Goal: Complete application form

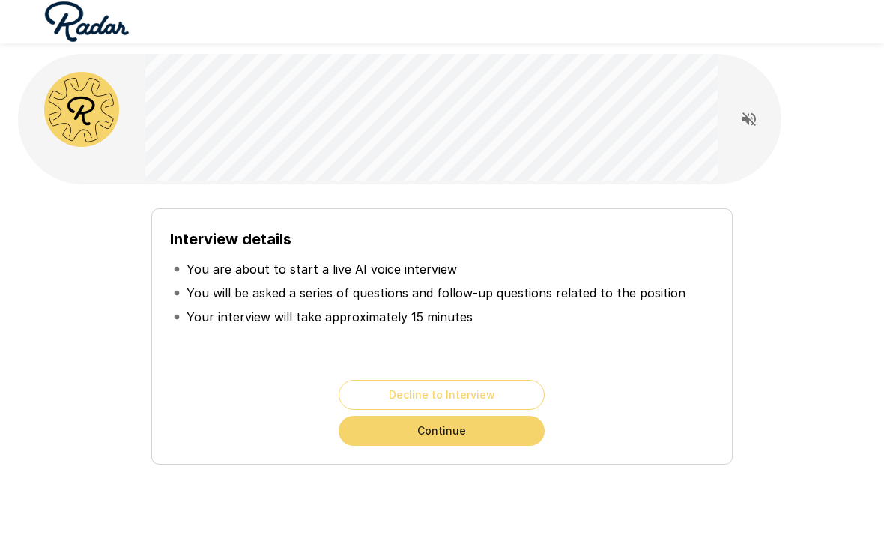
click at [513, 435] on button "Continue" at bounding box center [442, 431] width 206 height 30
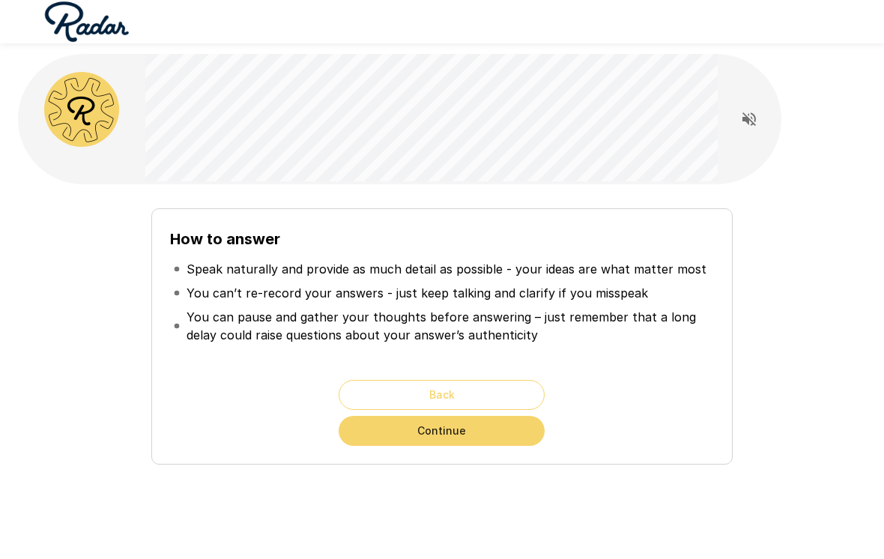
click at [683, 408] on div "Back Continue" at bounding box center [441, 413] width 543 height 66
click at [517, 438] on button "Continue" at bounding box center [442, 431] width 206 height 30
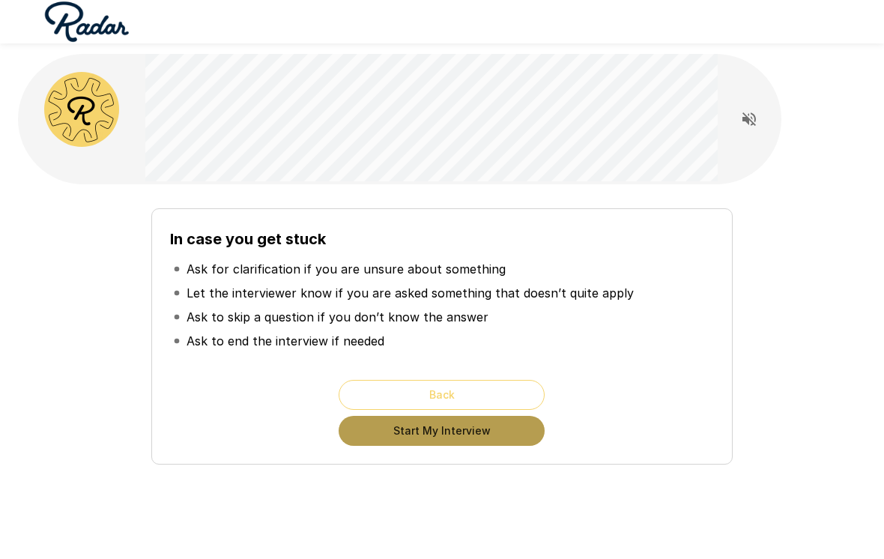
click at [513, 444] on button "Start My Interview" at bounding box center [442, 431] width 206 height 30
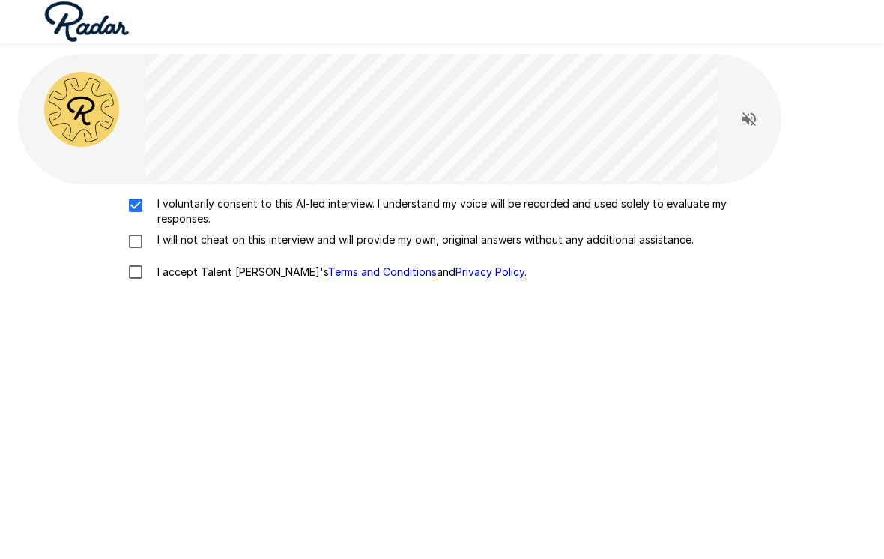
click at [142, 214] on label "I voluntarily consent to this AI-led interview. I understand my voice will be r…" at bounding box center [442, 211] width 644 height 30
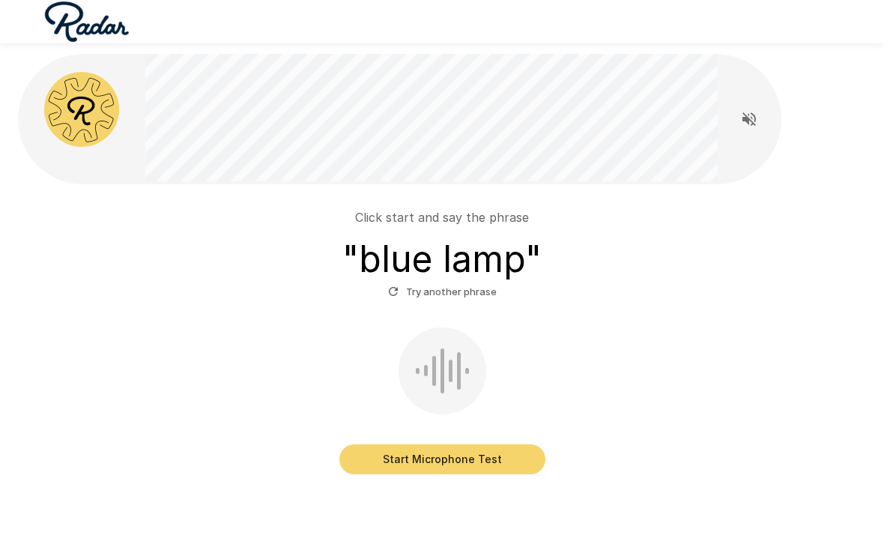
click at [520, 462] on button "Start Microphone Test" at bounding box center [442, 459] width 206 height 30
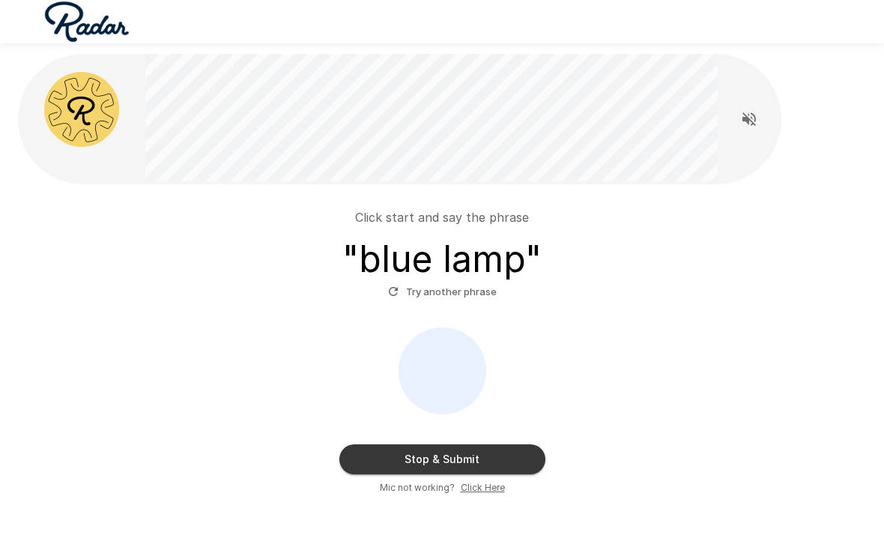
click at [520, 459] on button "Stop & Submit" at bounding box center [442, 459] width 206 height 30
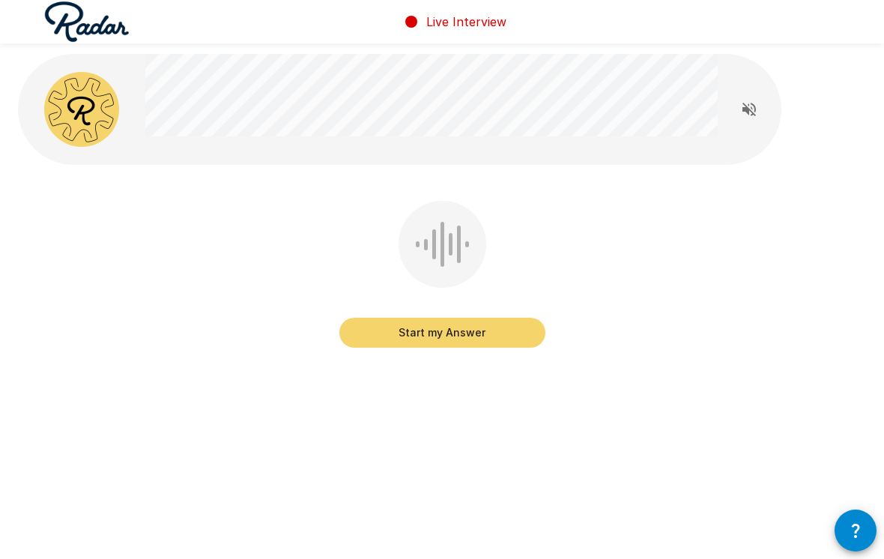
click at [516, 330] on button "Start my Answer" at bounding box center [442, 333] width 206 height 30
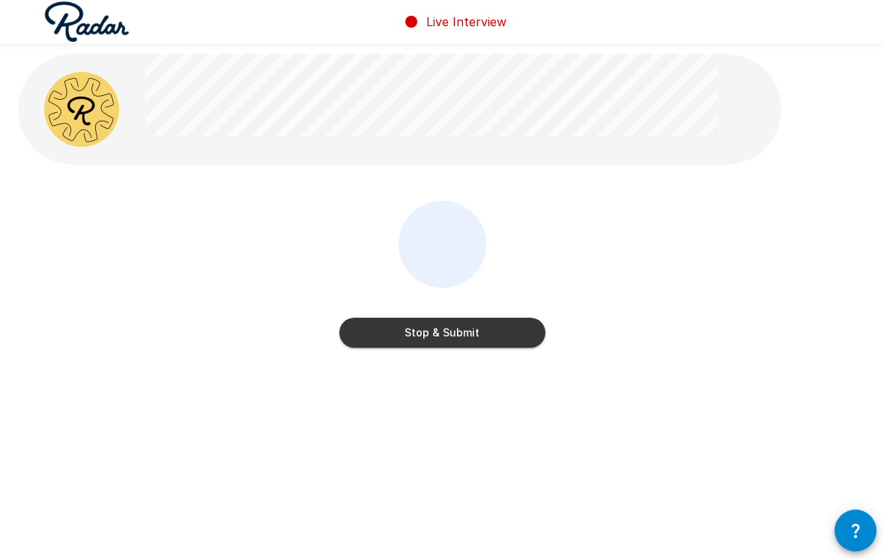
click at [521, 337] on button "Stop & Submit" at bounding box center [442, 333] width 206 height 30
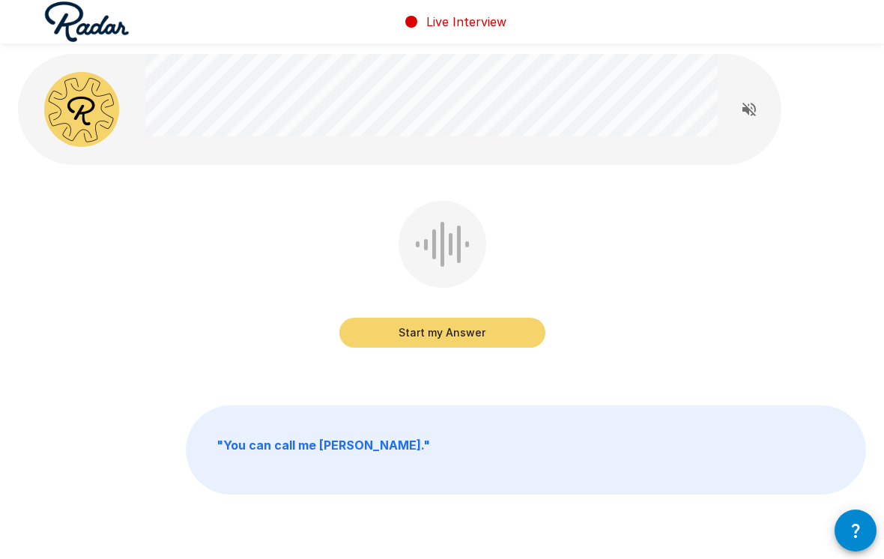
click at [511, 342] on button "Start my Answer" at bounding box center [442, 333] width 206 height 30
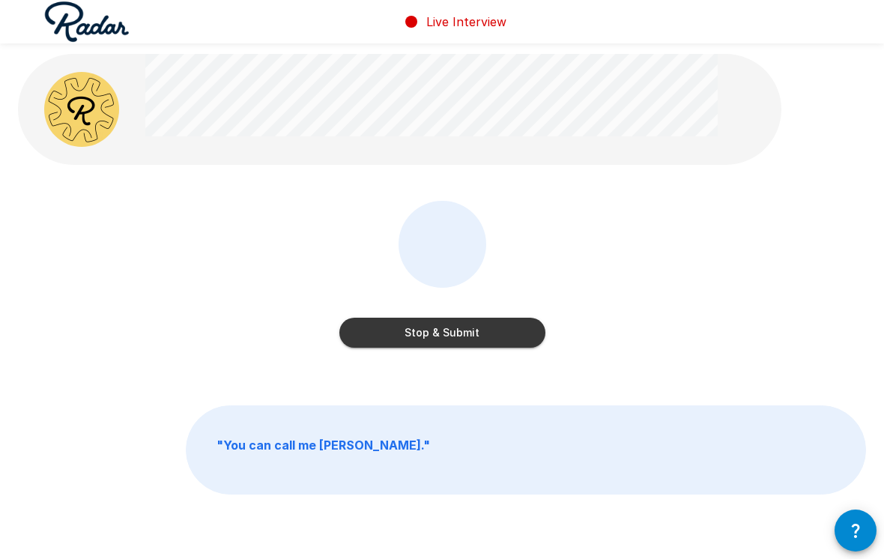
click at [507, 325] on button "Stop & Submit" at bounding box center [442, 333] width 206 height 30
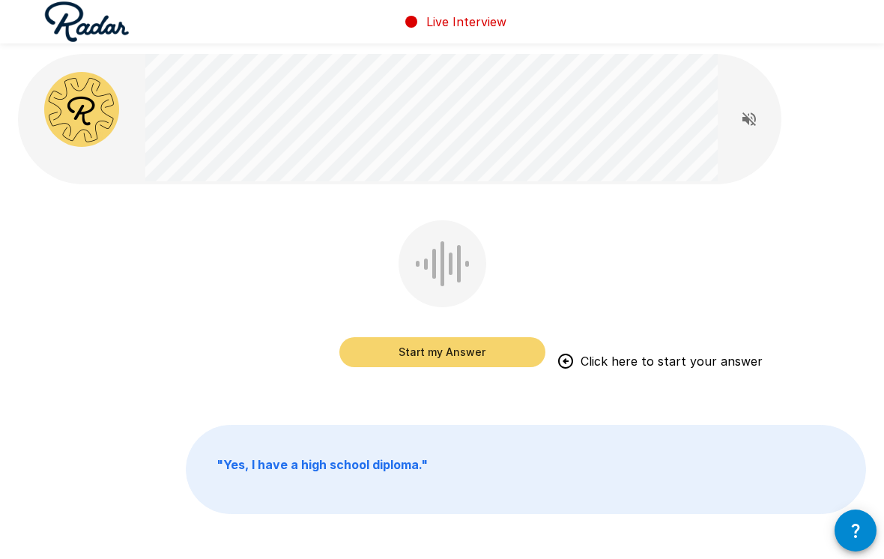
click at [494, 357] on button "Start my Answer" at bounding box center [442, 352] width 206 height 30
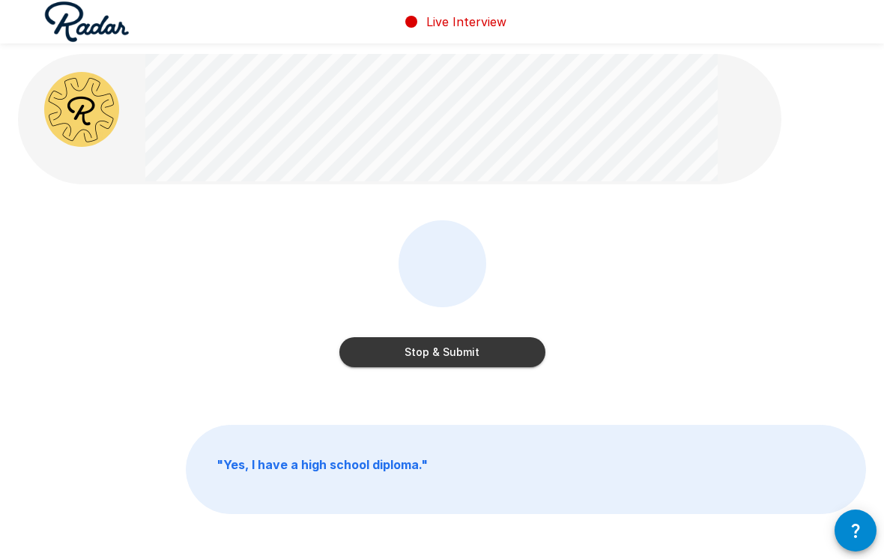
click at [522, 357] on button "Stop & Submit" at bounding box center [442, 352] width 206 height 30
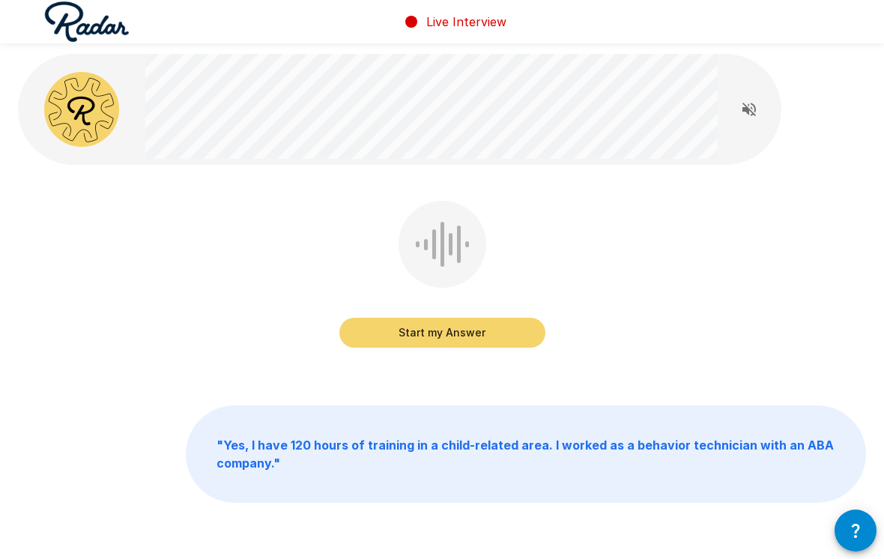
click at [484, 339] on button "Start my Answer" at bounding box center [442, 333] width 206 height 30
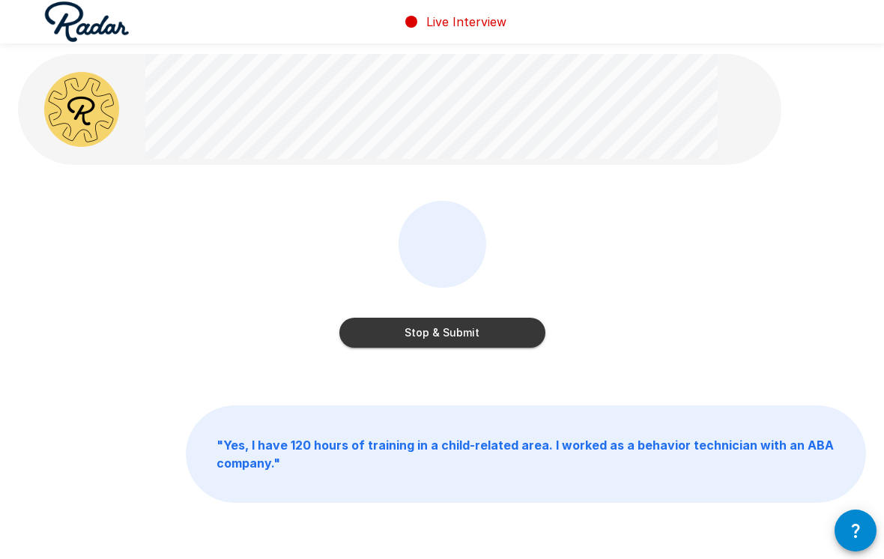
click at [481, 336] on button "Stop & Submit" at bounding box center [442, 333] width 206 height 30
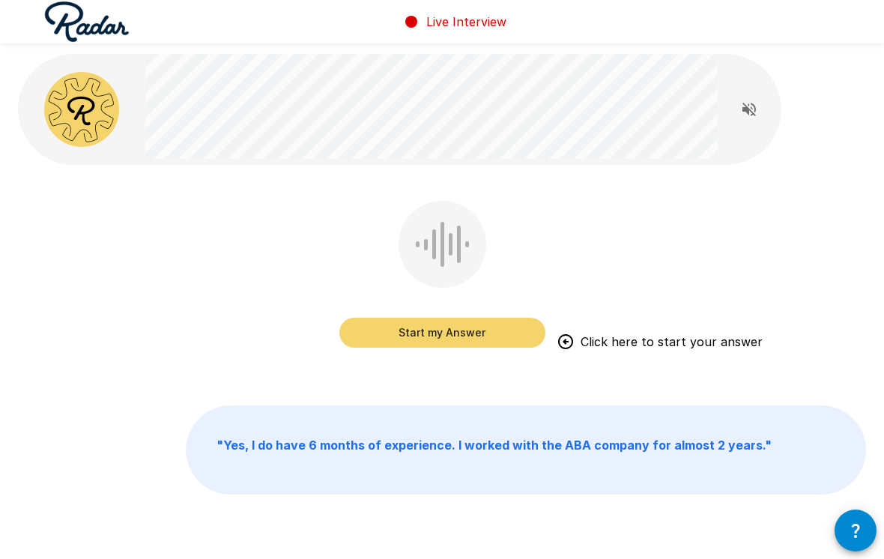
click at [510, 339] on button "Start my Answer" at bounding box center [442, 333] width 206 height 30
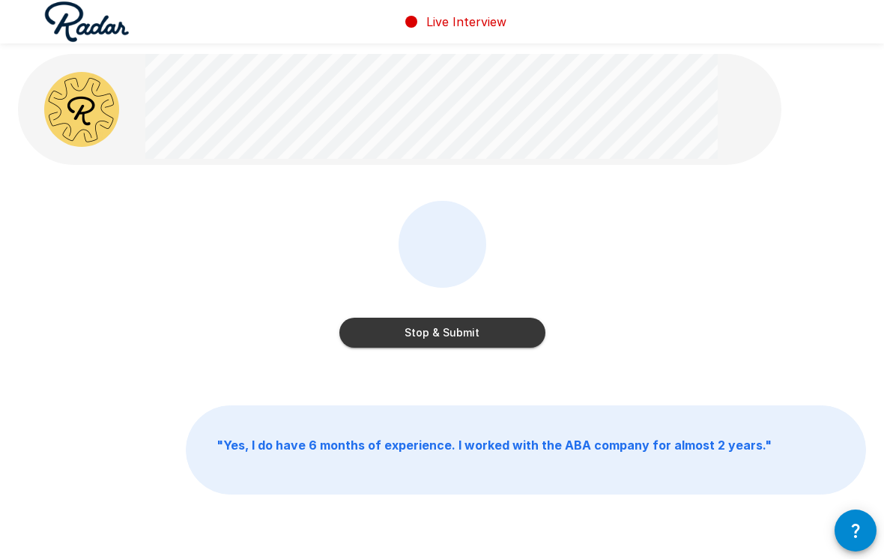
click at [498, 341] on button "Stop & Submit" at bounding box center [442, 333] width 206 height 30
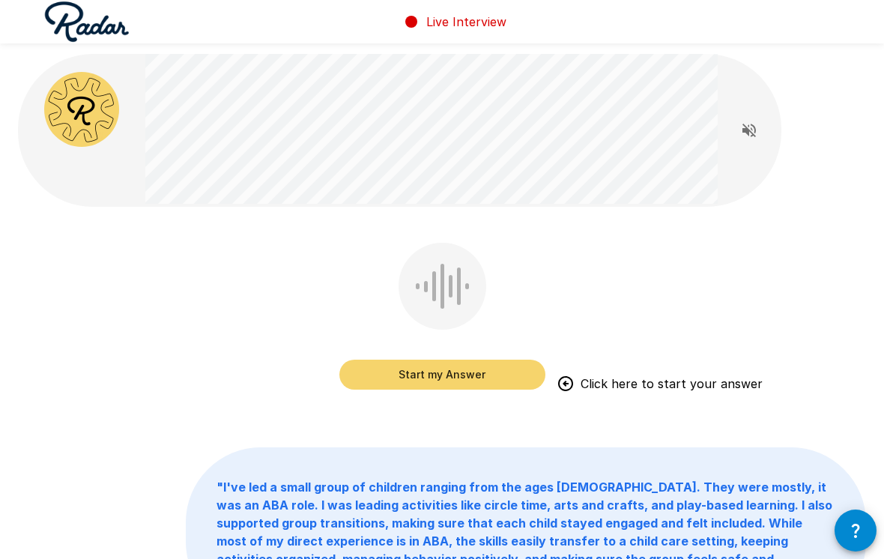
click at [493, 381] on button "Start my Answer" at bounding box center [442, 375] width 206 height 30
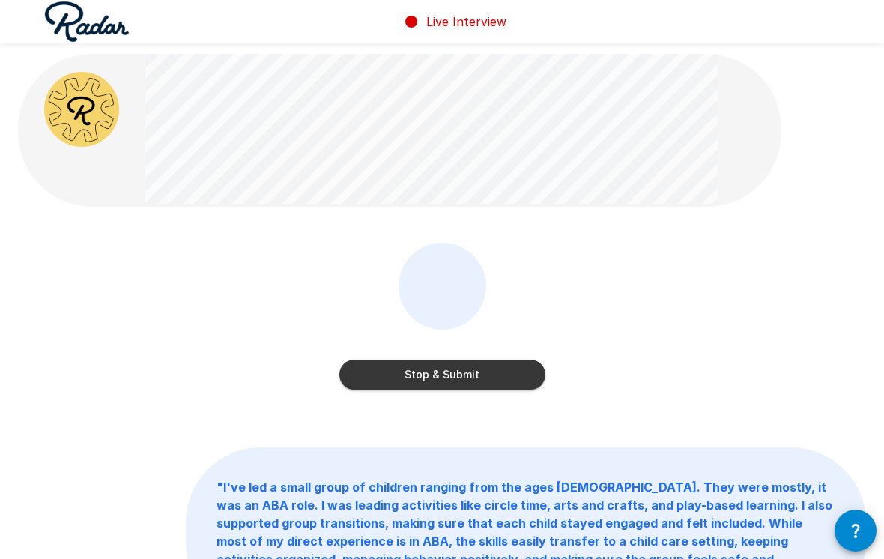
click at [501, 364] on button "Stop & Submit" at bounding box center [442, 375] width 206 height 30
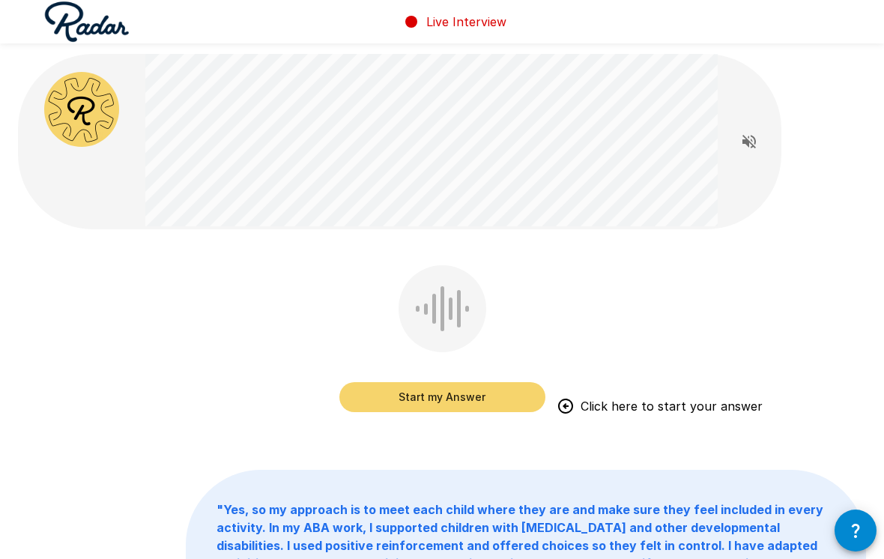
click at [502, 398] on button "Start my Answer" at bounding box center [442, 397] width 206 height 30
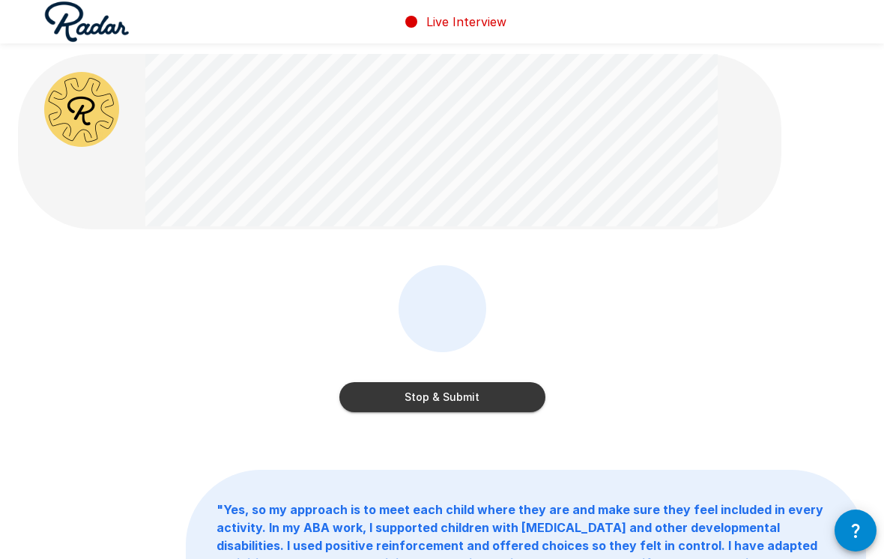
click at [497, 402] on button "Stop & Submit" at bounding box center [442, 397] width 206 height 30
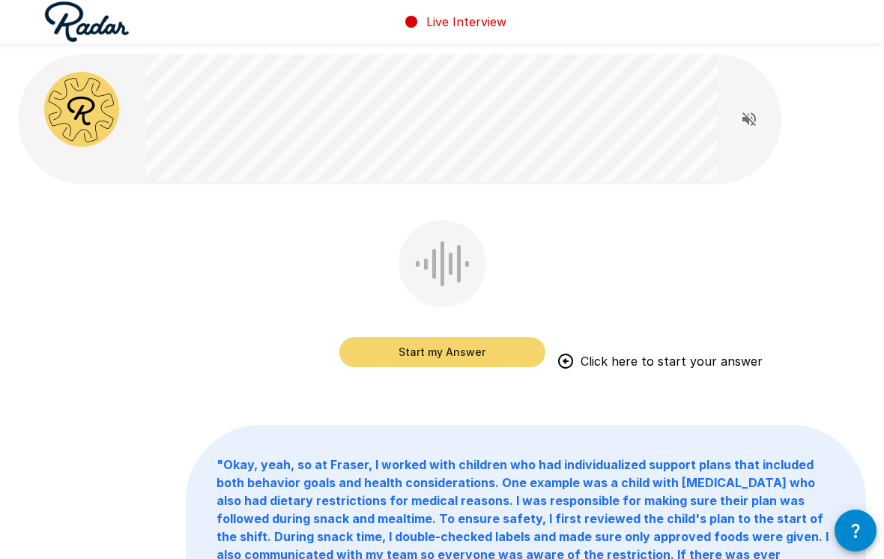
click at [471, 346] on button "Start my Answer" at bounding box center [442, 352] width 206 height 30
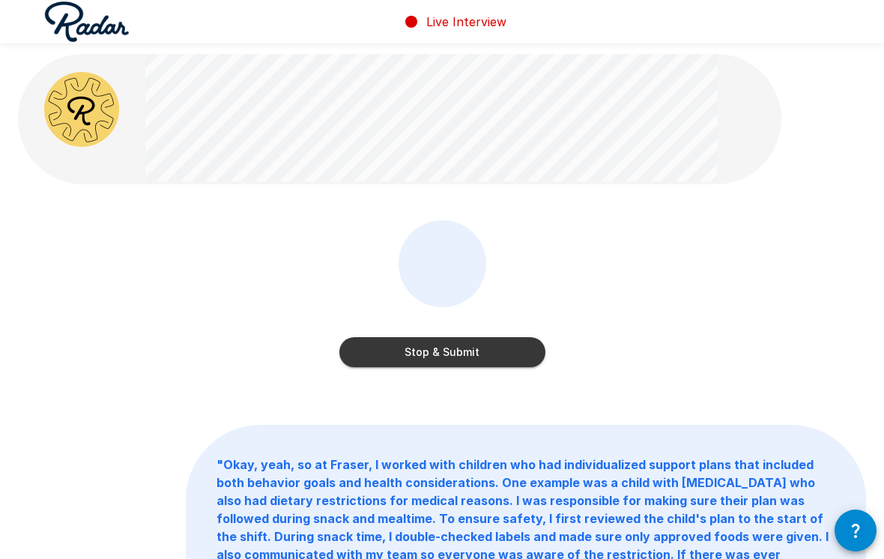
click at [480, 362] on button "Stop & Submit" at bounding box center [442, 352] width 206 height 30
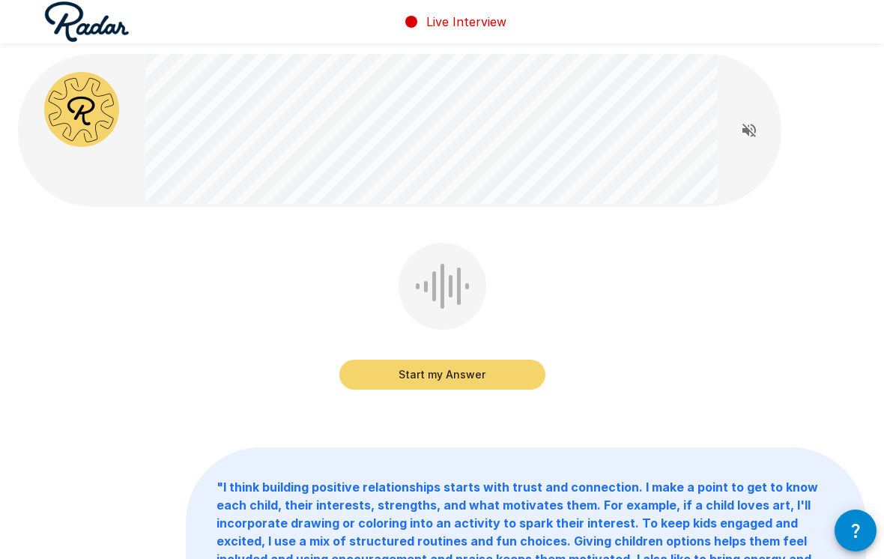
click at [508, 371] on button "Start my Answer" at bounding box center [442, 375] width 206 height 30
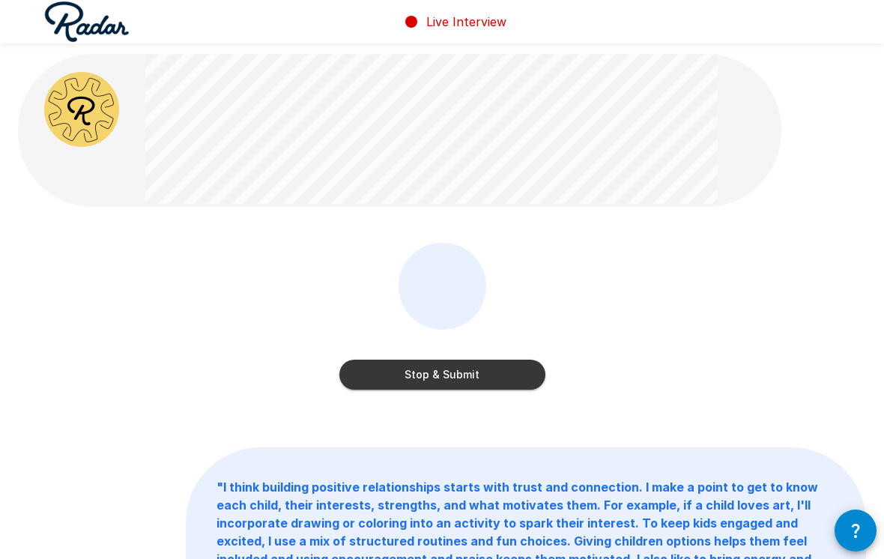
click at [357, 378] on button "Stop & Submit" at bounding box center [442, 375] width 206 height 30
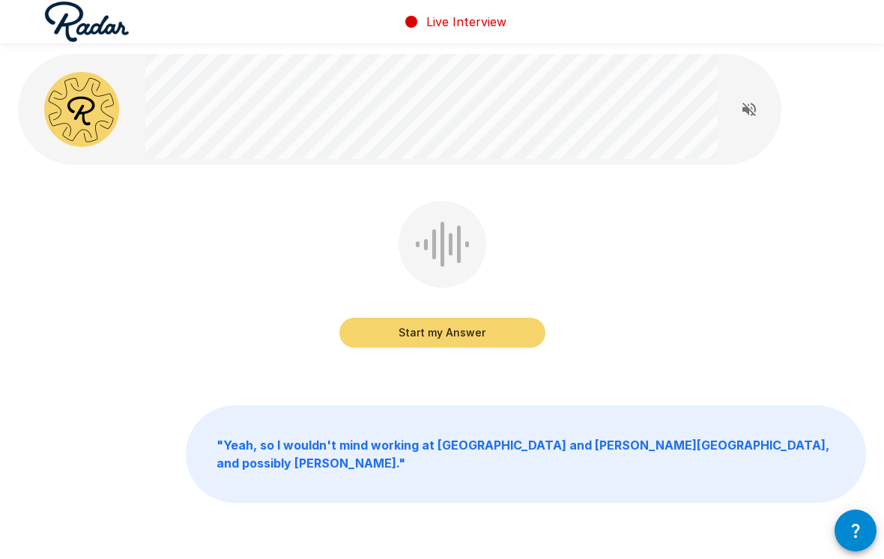
click at [375, 343] on button "Start my Answer" at bounding box center [442, 333] width 206 height 30
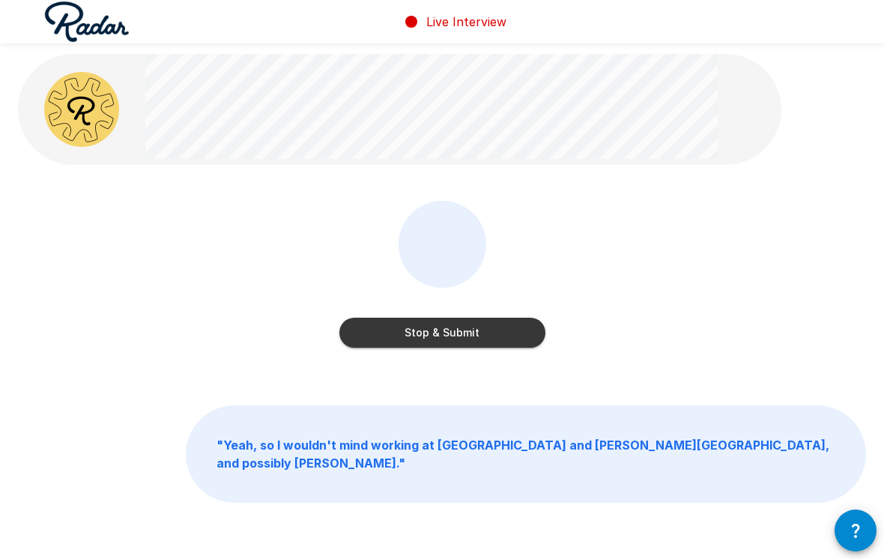
click at [362, 337] on button "Stop & Submit" at bounding box center [442, 333] width 206 height 30
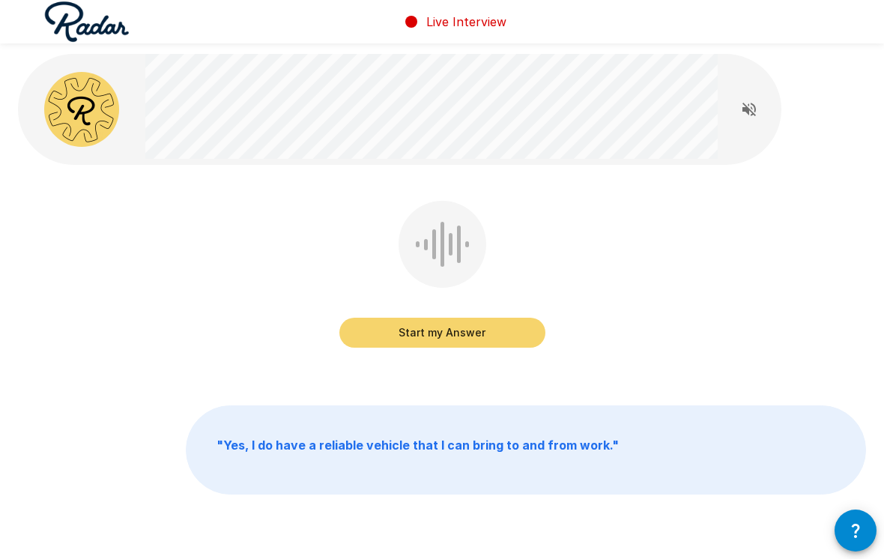
click at [368, 339] on button "Start my Answer" at bounding box center [442, 333] width 206 height 30
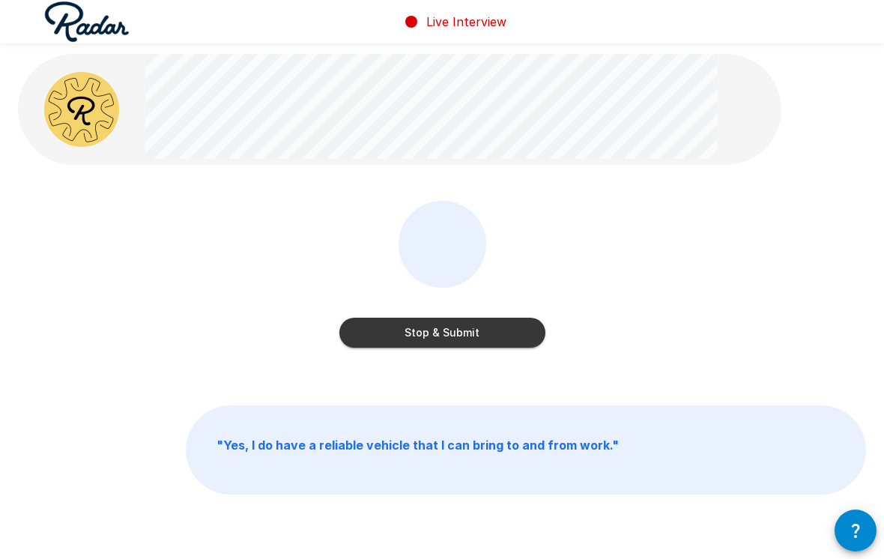
click at [362, 346] on button "Stop & Submit" at bounding box center [442, 333] width 206 height 30
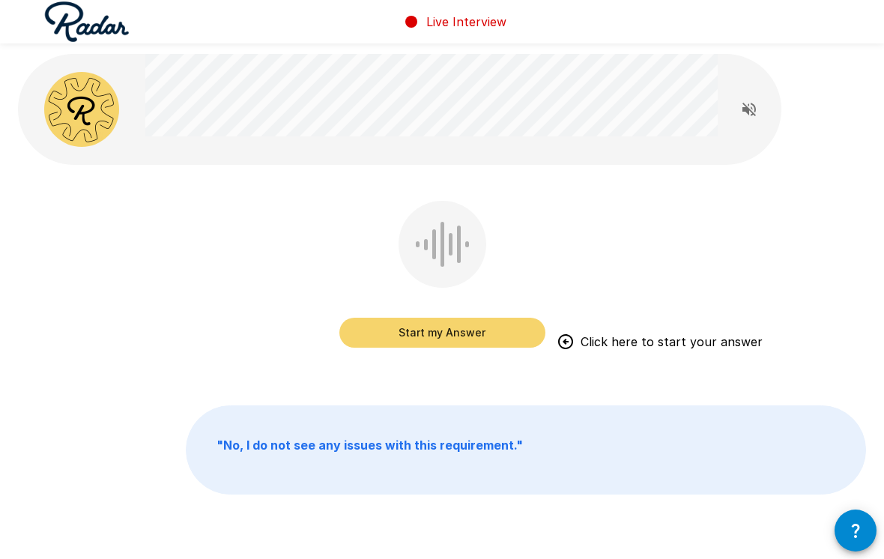
click at [506, 346] on button "Start my Answer" at bounding box center [442, 333] width 206 height 30
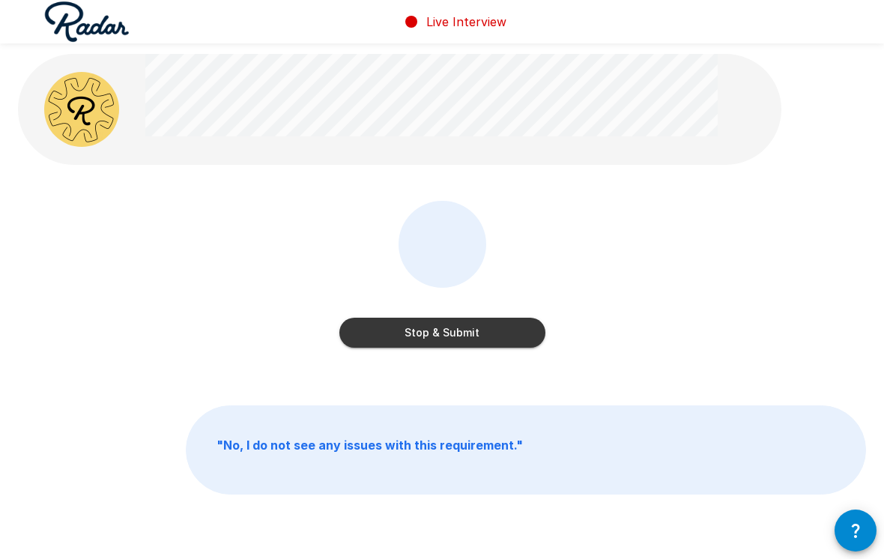
click at [509, 345] on button "Stop & Submit" at bounding box center [442, 333] width 206 height 30
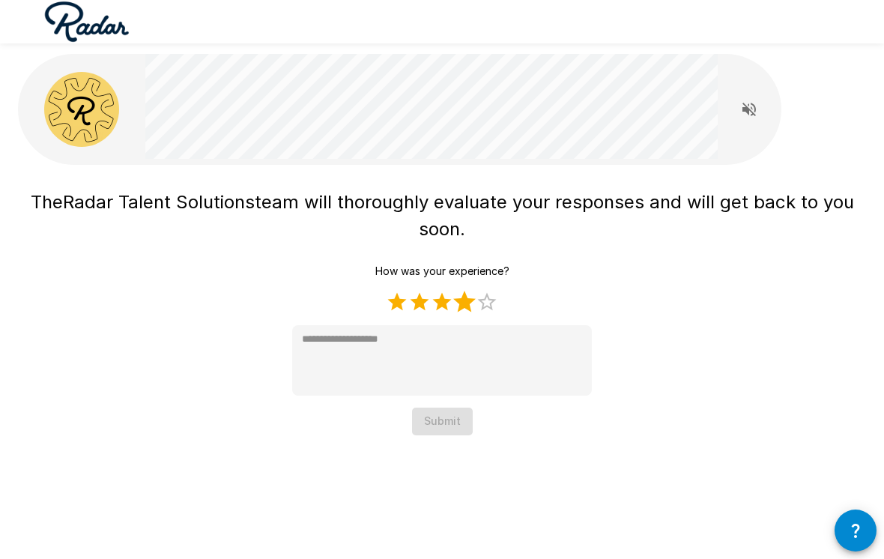
click at [459, 300] on label "4 Stars" at bounding box center [464, 302] width 22 height 22
type textarea "*"
click at [424, 427] on button "Submit" at bounding box center [442, 422] width 61 height 28
